Goal: Task Accomplishment & Management: Use online tool/utility

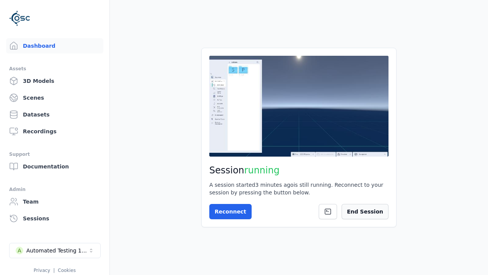
click at [359, 211] on button "End Session" at bounding box center [365, 211] width 47 height 15
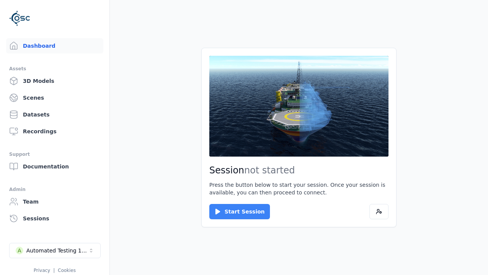
click at [235, 211] on button "Start Session" at bounding box center [239, 211] width 61 height 15
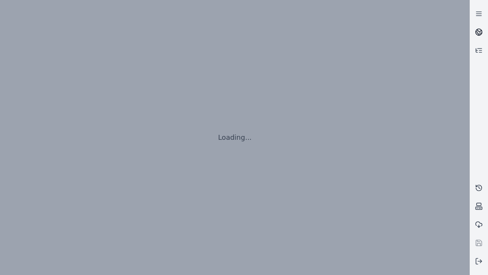
click at [479, 32] on icon at bounding box center [480, 30] width 5 height 3
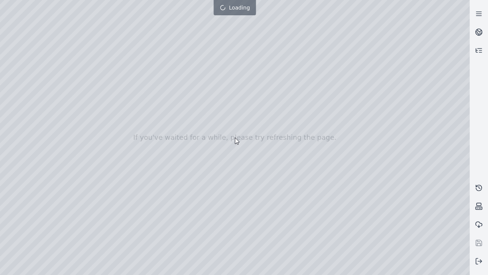
click at [2, 2] on div at bounding box center [244, 137] width 488 height 305
click at [43, 69] on div at bounding box center [235, 137] width 470 height 275
click at [13, 80] on div at bounding box center [235, 137] width 470 height 275
click at [84, 16] on div at bounding box center [235, 137] width 470 height 275
